Goal: Information Seeking & Learning: Check status

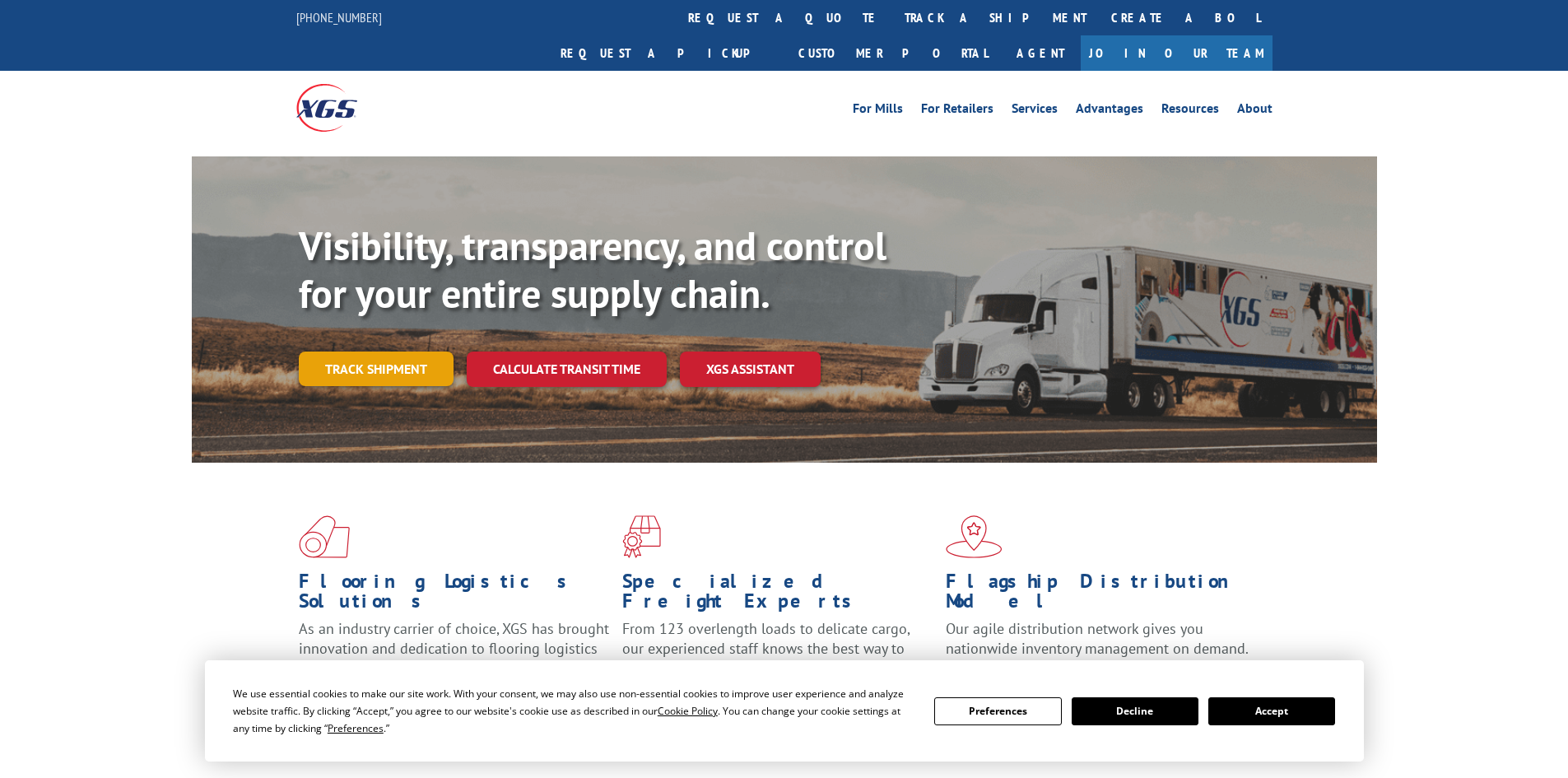
click at [375, 351] on link "Track shipment" at bounding box center [377, 368] width 155 height 35
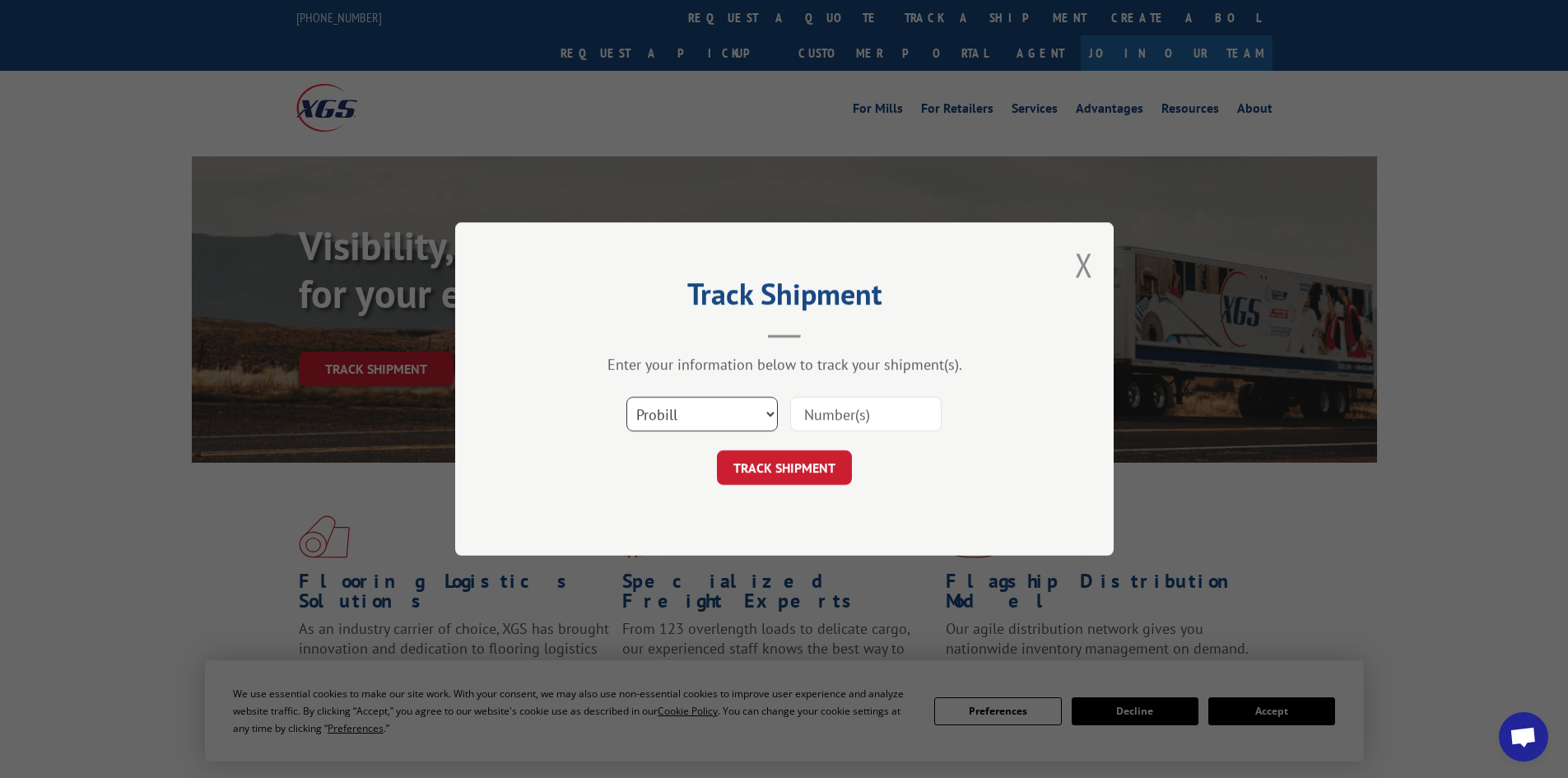
click at [724, 407] on select "Select category... Probill BOL PO" at bounding box center [702, 414] width 152 height 35
select select "bol"
click at [626, 397] on select "Select category... Probill BOL PO" at bounding box center [702, 414] width 152 height 35
click at [823, 415] on input at bounding box center [866, 414] width 152 height 35
type input "6013689"
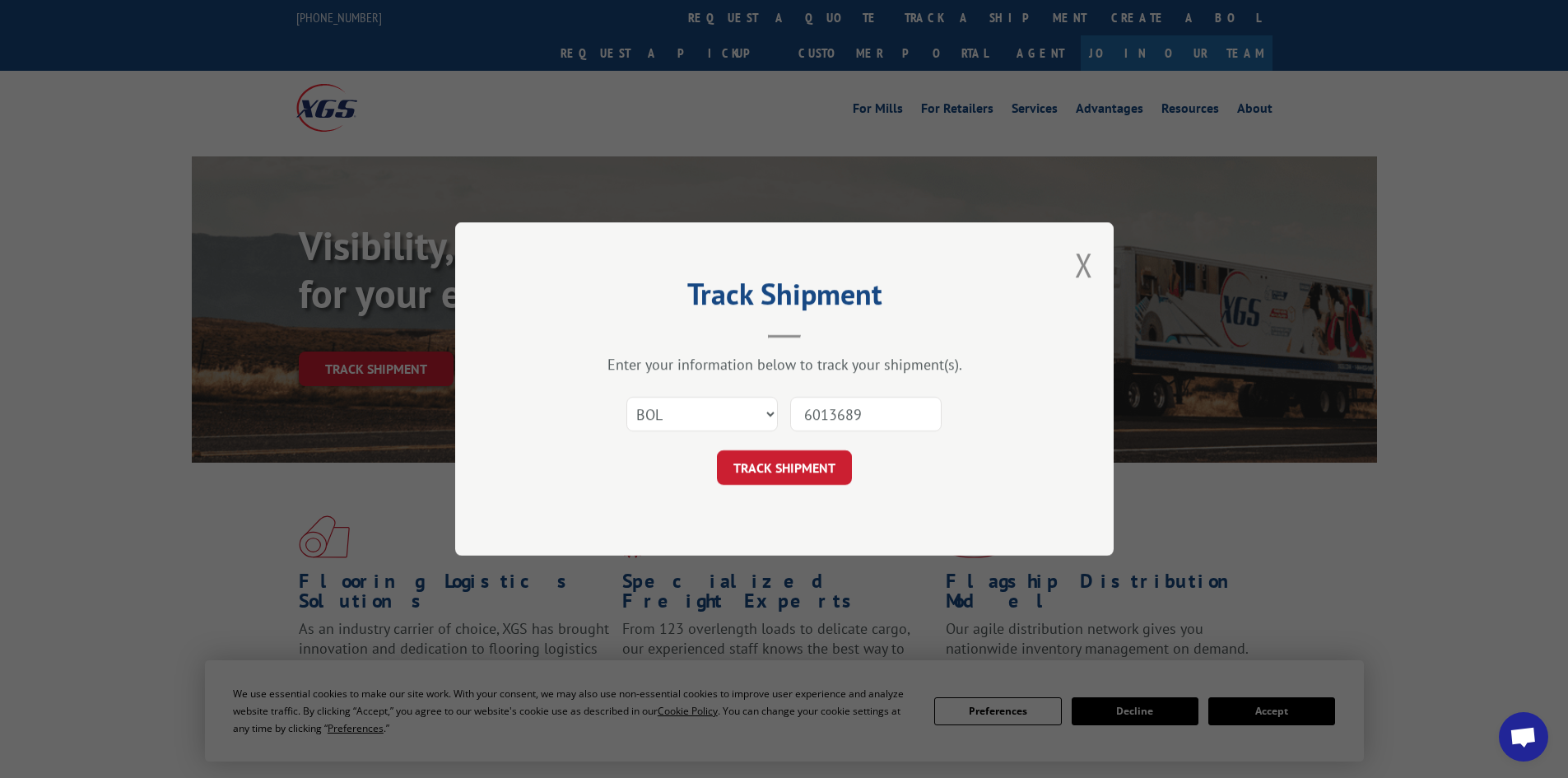
click button "TRACK SHIPMENT" at bounding box center [784, 467] width 135 height 35
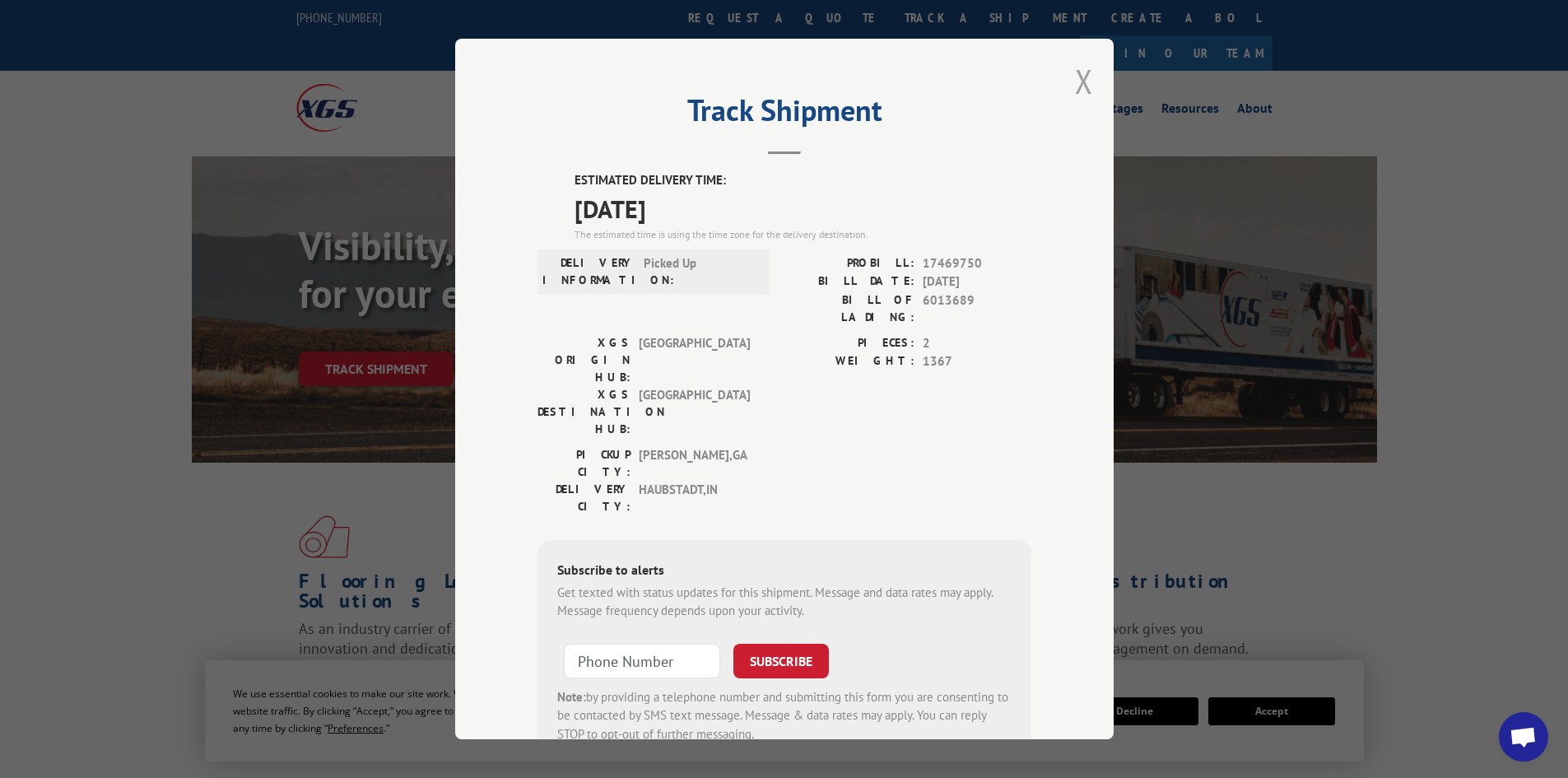
click at [1075, 78] on button "Close modal" at bounding box center [1084, 81] width 18 height 43
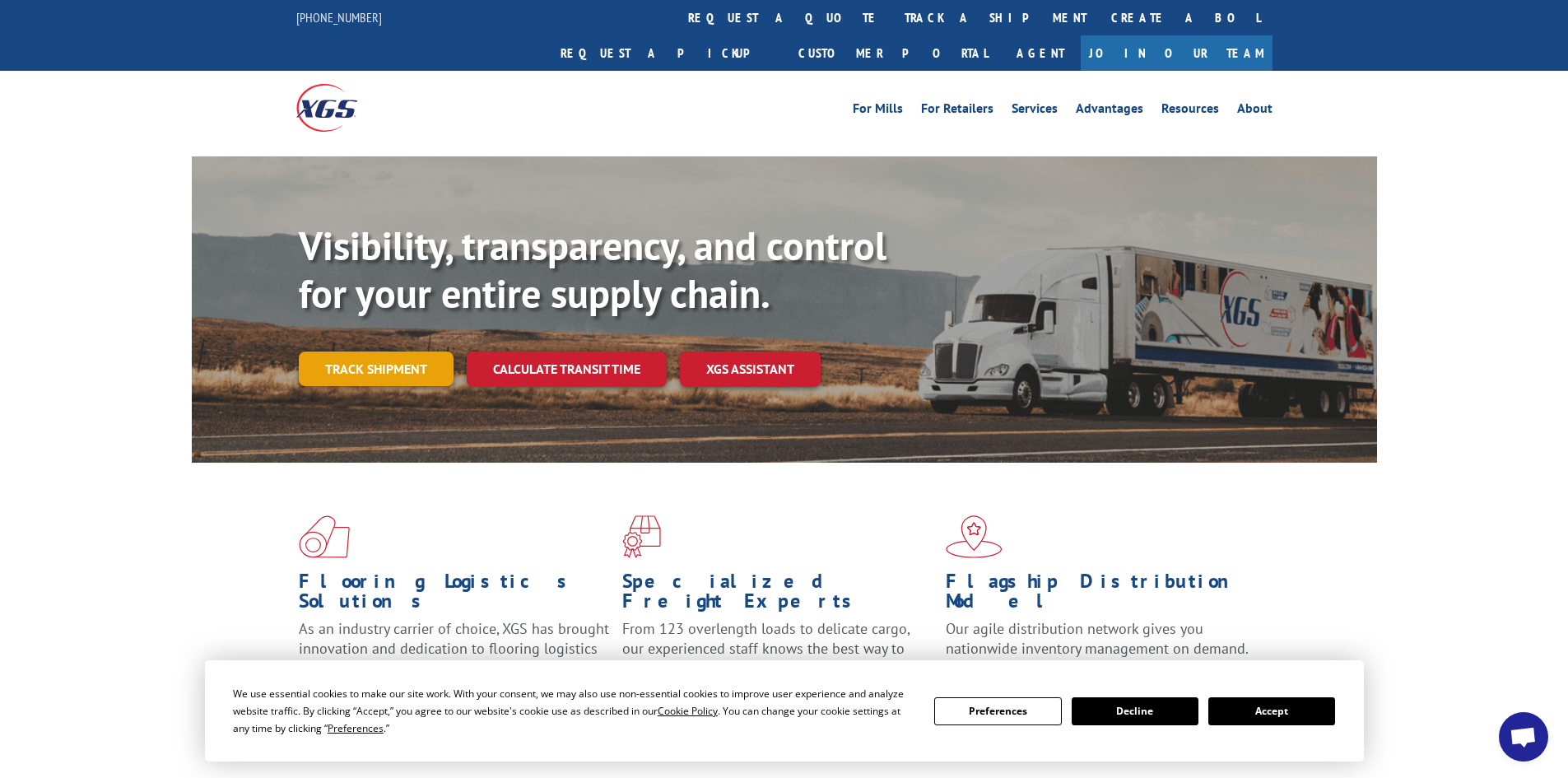
click at [383, 351] on link "Track shipment" at bounding box center [377, 368] width 155 height 35
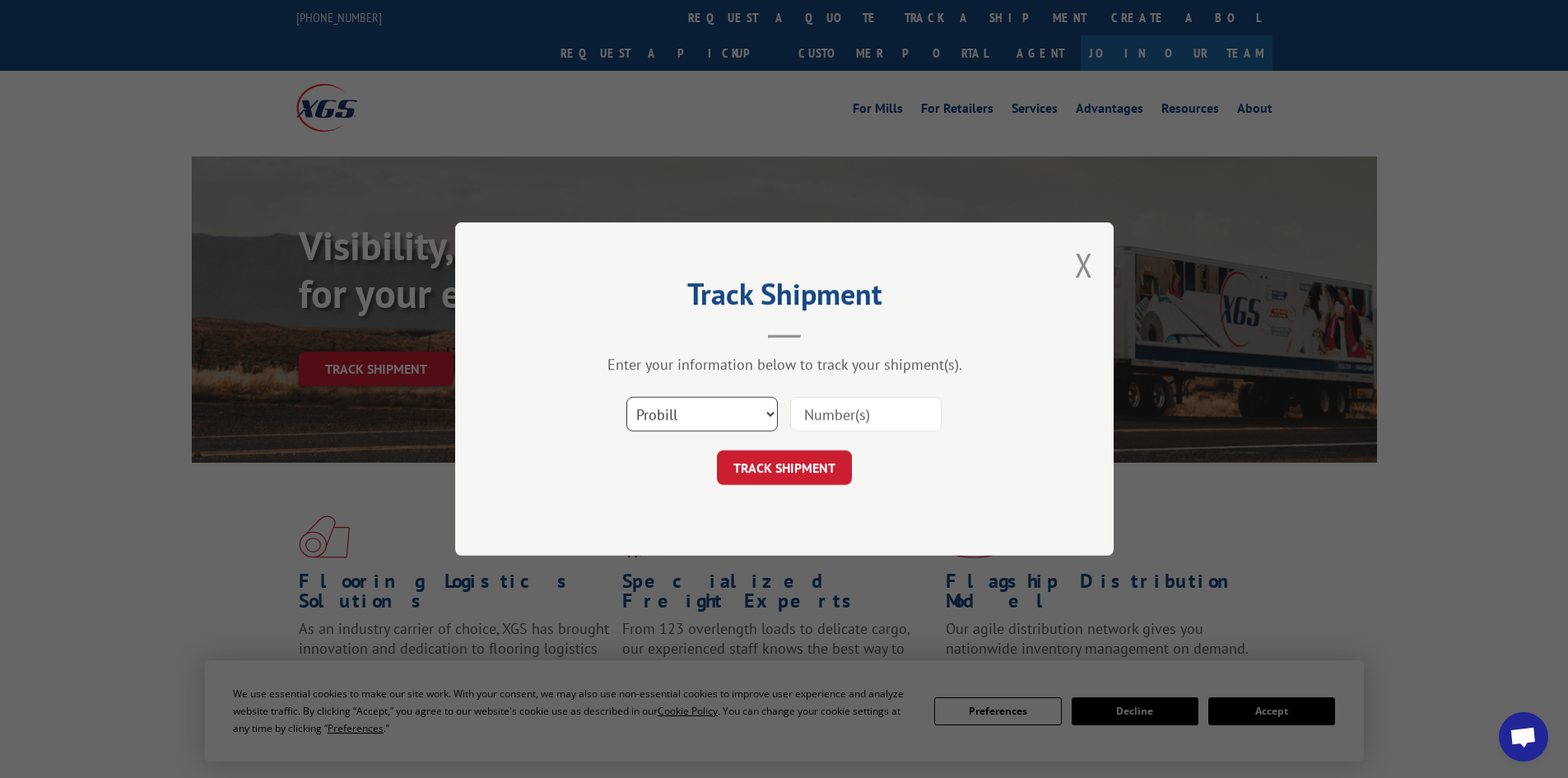
click at [709, 418] on select "Select category... Probill BOL PO" at bounding box center [702, 414] width 152 height 35
select select "bol"
click at [626, 397] on select "Select category... Probill BOL PO" at bounding box center [702, 414] width 152 height 35
click at [845, 417] on input at bounding box center [866, 414] width 152 height 35
type input "5998200"
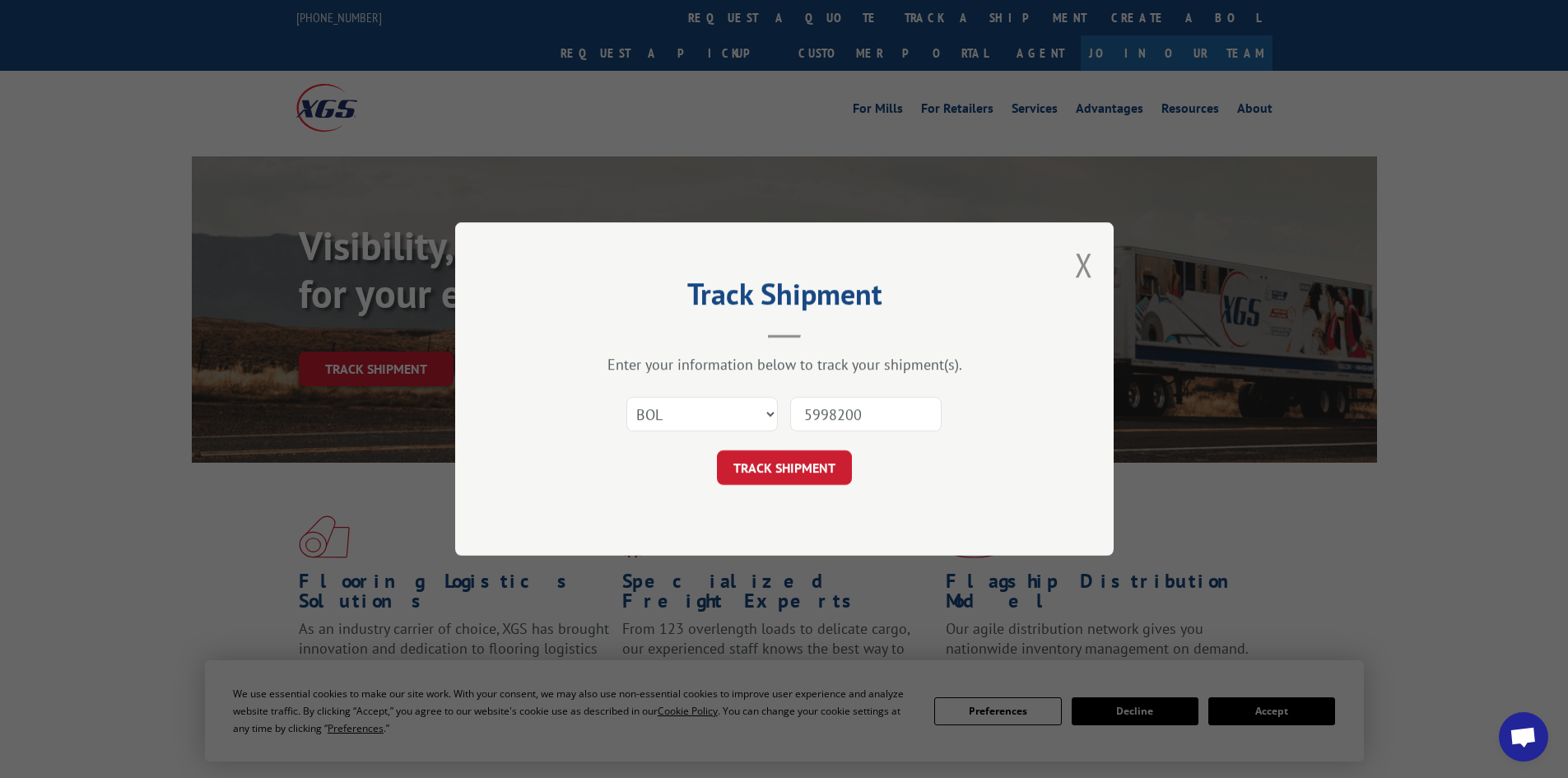
click button "TRACK SHIPMENT" at bounding box center [784, 467] width 135 height 35
